Goal: Task Accomplishment & Management: Manage account settings

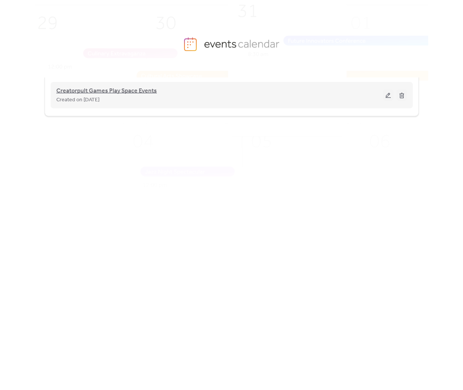
drag, startPoint x: 165, startPoint y: 82, endPoint x: 151, endPoint y: 87, distance: 14.8
click at [162, 82] on div "Creatorpult Games Play Space Events Created on 14-Sep-2025" at bounding box center [231, 95] width 351 height 30
click at [149, 87] on span "Creatorpult Games Play Space Events" at bounding box center [106, 91] width 100 height 9
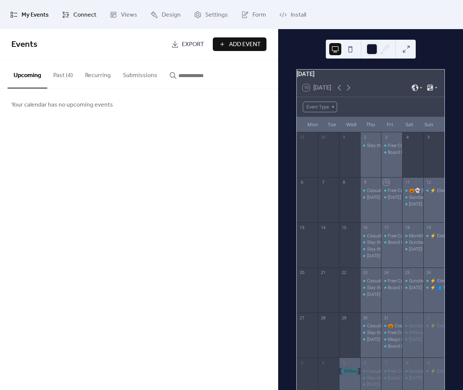
click at [77, 18] on span "Connect" at bounding box center [84, 15] width 23 height 12
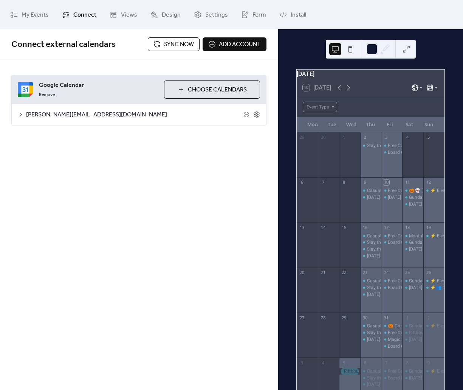
click at [161, 41] on button "Sync now" at bounding box center [174, 44] width 52 height 14
click at [160, 46] on button "Sync now" at bounding box center [174, 44] width 52 height 14
click at [355, 372] on div "Riftbound Constructed" at bounding box center [369, 371] width 46 height 6
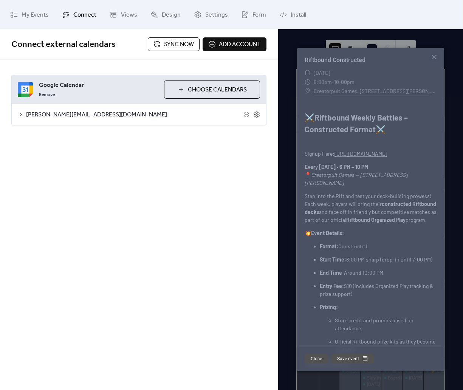
click at [441, 58] on div "Riftbound Constructed" at bounding box center [370, 60] width 147 height 9
click at [438, 58] on div "Riftbound Constructed ​ Wednesday, November 5, 2025 ​ 6:00pm - 10:00pm ​ Creato…" at bounding box center [370, 209] width 147 height 323
click at [437, 59] on icon at bounding box center [434, 57] width 9 height 9
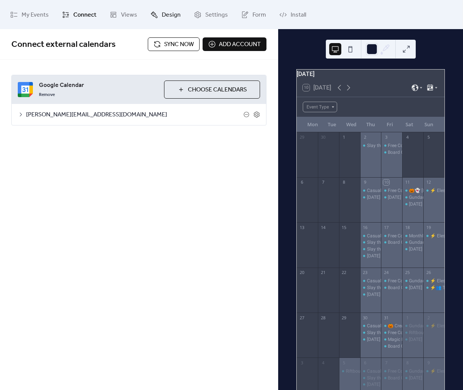
click at [155, 14] on icon at bounding box center [154, 15] width 8 height 8
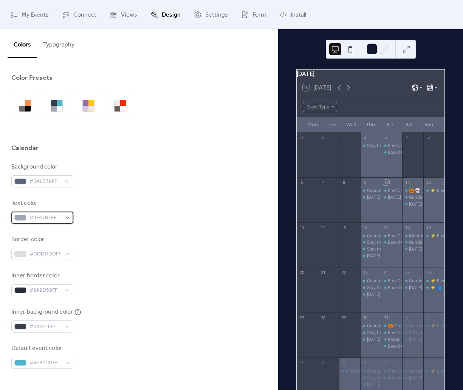
click at [35, 219] on span "#9FA7B7FF" at bounding box center [45, 217] width 32 height 9
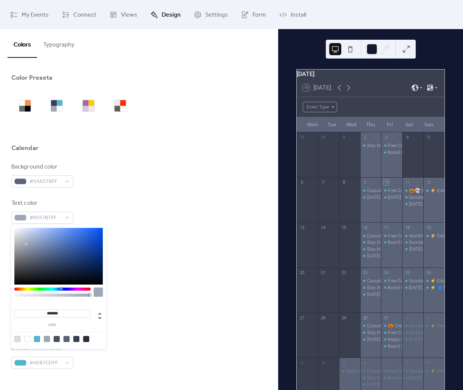
click at [28, 337] on div at bounding box center [27, 339] width 6 height 6
type input "*******"
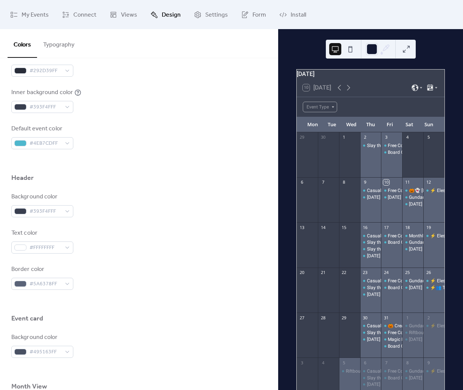
scroll to position [211, 0]
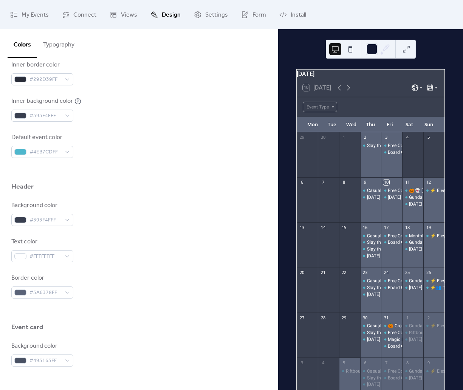
click at [67, 49] on button "Typography" at bounding box center [58, 43] width 43 height 28
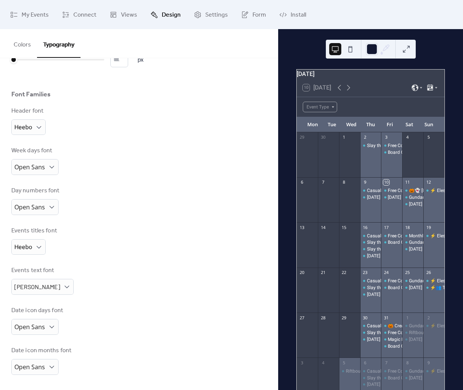
scroll to position [37, 0]
click at [26, 42] on button "Colors" at bounding box center [22, 43] width 29 height 28
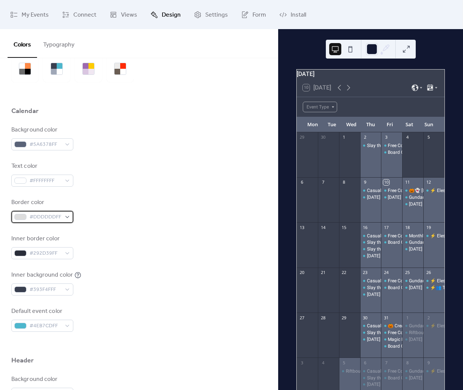
click at [68, 219] on div "#DDDDDDFF" at bounding box center [42, 217] width 62 height 12
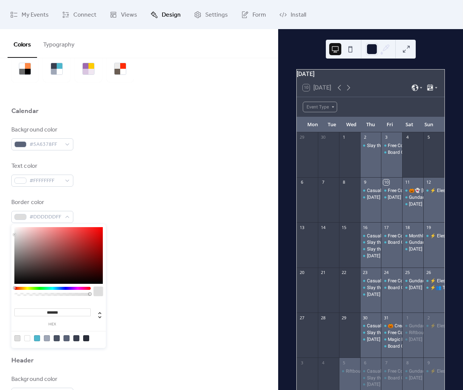
click at [56, 312] on input "*******" at bounding box center [52, 312] width 76 height 8
type input "*"
click at [56, 312] on input "*" at bounding box center [52, 312] width 76 height 8
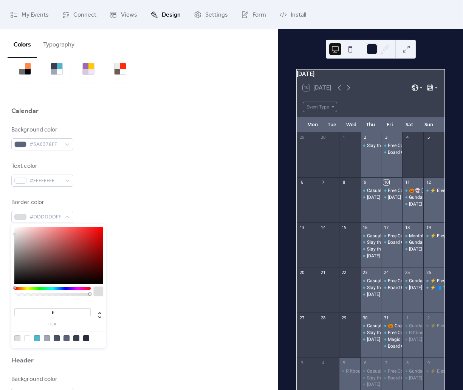
click at [56, 312] on input "*" at bounding box center [52, 312] width 76 height 8
click at [133, 300] on div "Background color #5A6378FF Text color #FFFFFFFF Border color #DDDDDDFF Inner bo…" at bounding box center [138, 228] width 255 height 206
click at [69, 218] on div "#DDDDDDFF" at bounding box center [42, 217] width 62 height 12
drag, startPoint x: 69, startPoint y: 314, endPoint x: 54, endPoint y: 315, distance: 15.2
click at [47, 315] on input "*******" at bounding box center [52, 312] width 76 height 8
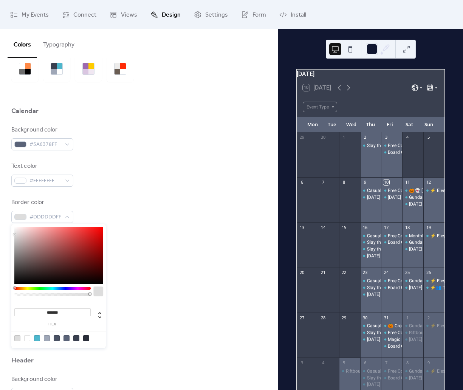
click at [64, 313] on input "*******" at bounding box center [52, 312] width 76 height 8
type input "*********"
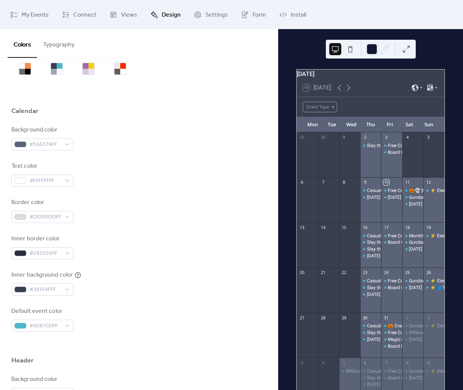
click at [135, 308] on div "Default event color #4EB7CDFF" at bounding box center [138, 319] width 255 height 25
click at [70, 217] on div "#DDDDDDFF" at bounding box center [42, 217] width 62 height 12
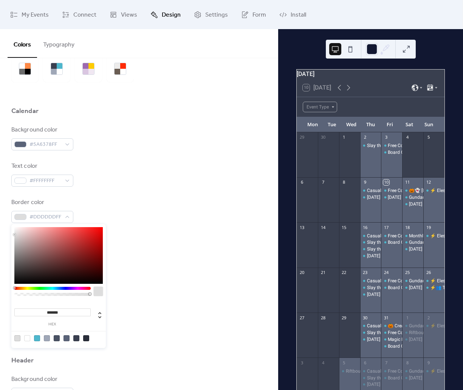
click at [99, 292] on div at bounding box center [98, 291] width 9 height 9
type input "***"
type input "*"
drag, startPoint x: 89, startPoint y: 293, endPoint x: 0, endPoint y: 298, distance: 89.7
click at [0, 298] on body "My Events Connect Views Design Settings Form Install Design Colors Typography C…" at bounding box center [231, 195] width 463 height 390
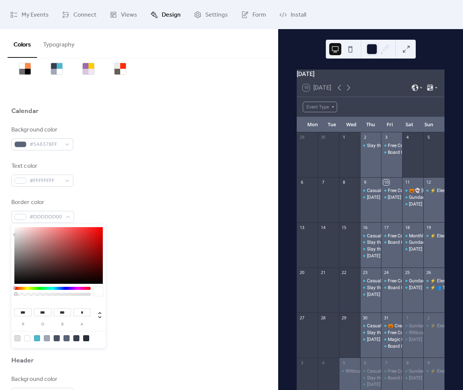
click at [144, 287] on div "Inner background color #393F4FFF" at bounding box center [138, 282] width 255 height 25
